Goal: Use online tool/utility: Utilize a website feature to perform a specific function

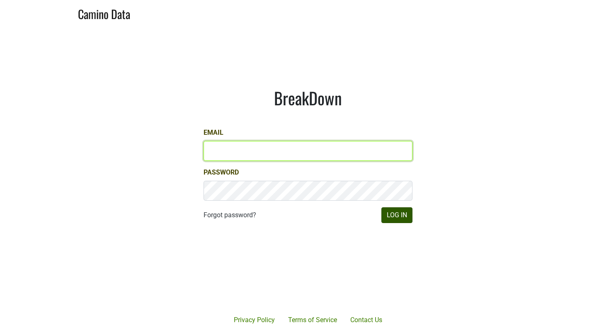
type input "[EMAIL_ADDRESS][DOMAIN_NAME]"
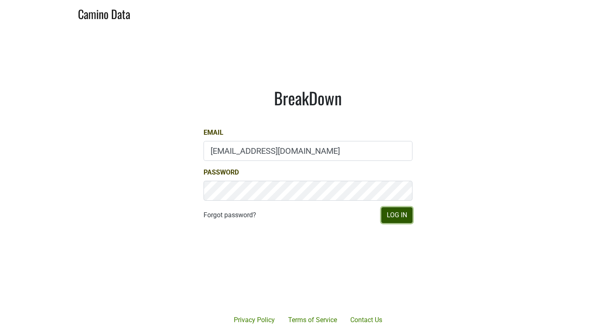
click at [397, 217] on button "Log In" at bounding box center [396, 215] width 31 height 16
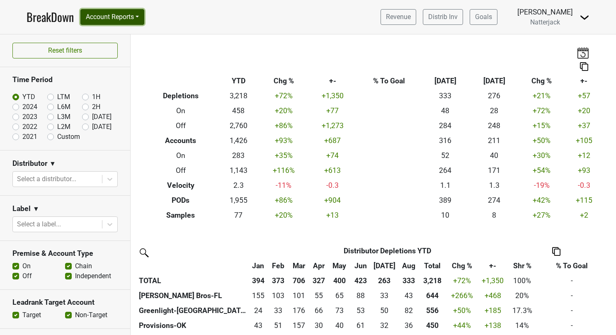
click at [133, 15] on button "Account Reports" at bounding box center [112, 17] width 64 height 16
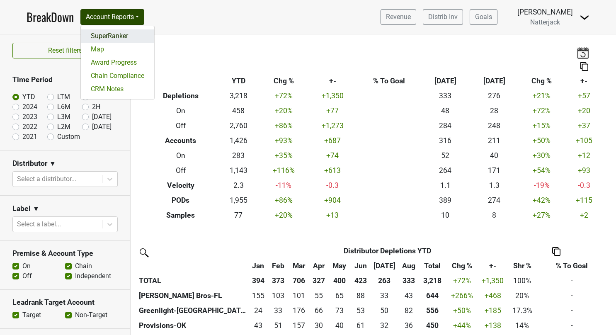
click at [116, 38] on link "SuperRanker" at bounding box center [117, 35] width 73 height 13
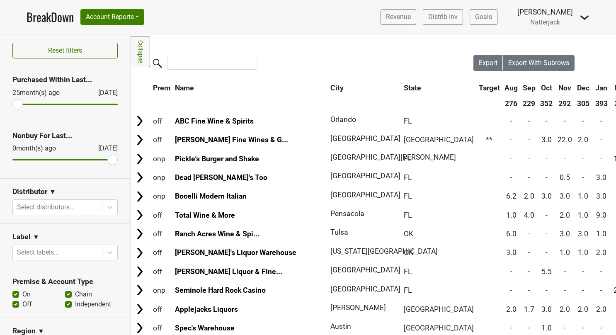
click at [22, 303] on label "Off" at bounding box center [27, 304] width 10 height 10
click at [15, 303] on input "Off" at bounding box center [15, 303] width 7 height 8
checkbox input "false"
